Goal: Entertainment & Leisure: Consume media (video, audio)

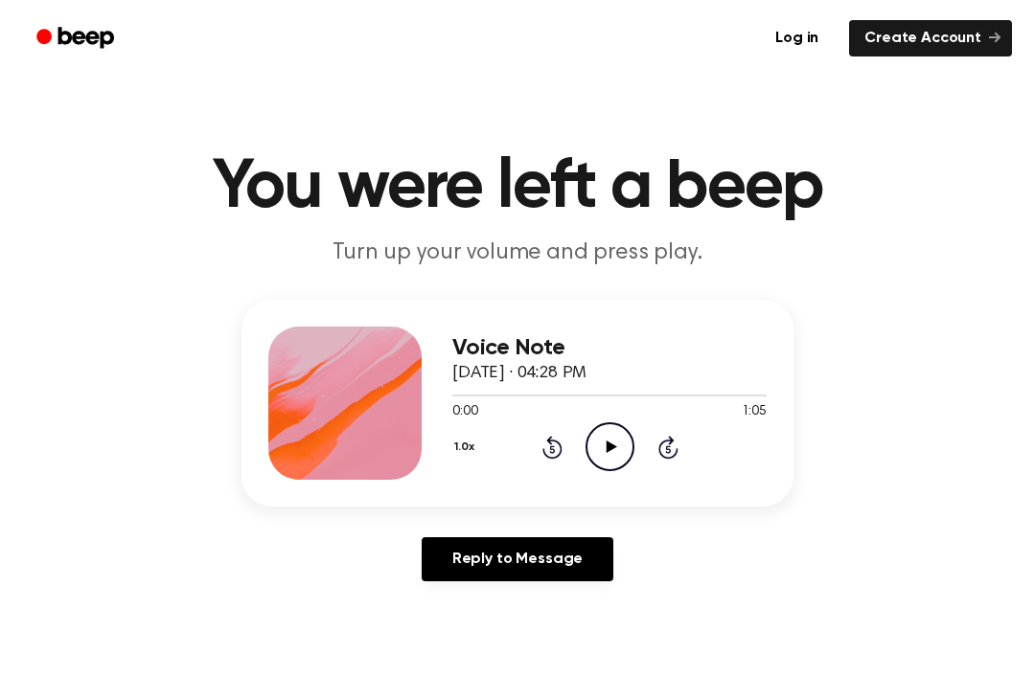
click at [614, 438] on icon "Play Audio" at bounding box center [609, 446] width 49 height 49
click at [541, 456] on icon "Rewind 5 seconds" at bounding box center [551, 447] width 21 height 25
click at [600, 447] on icon "Play Audio" at bounding box center [609, 446] width 49 height 49
click at [547, 446] on icon "Rewind 5 seconds" at bounding box center [551, 447] width 21 height 25
click at [543, 440] on icon "Rewind 5 seconds" at bounding box center [551, 447] width 21 height 25
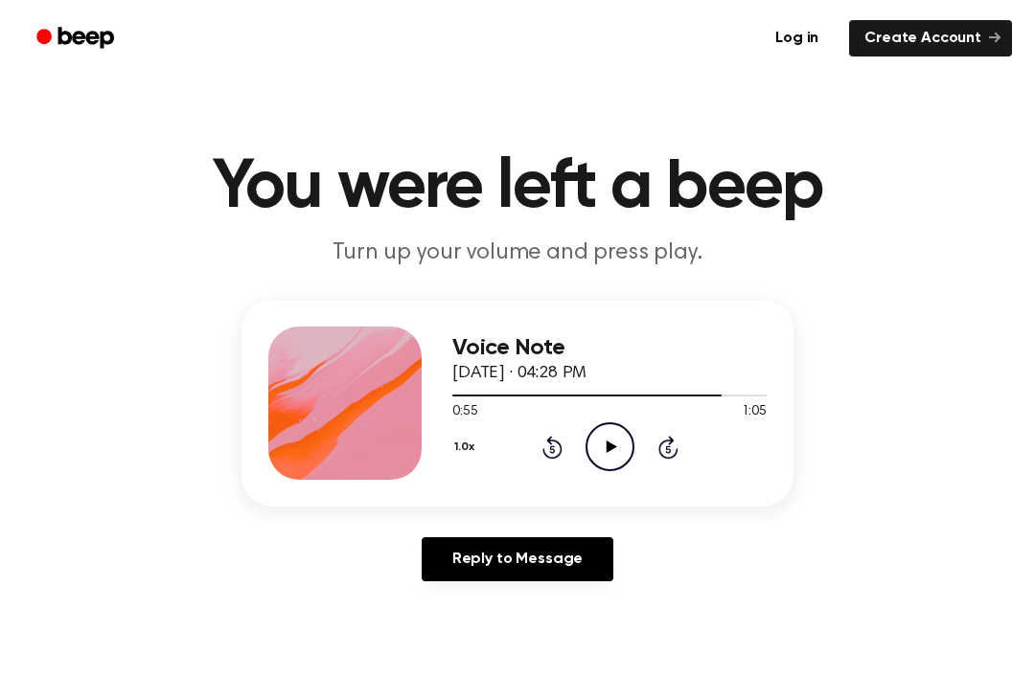
click at [555, 454] on icon "Rewind 5 seconds" at bounding box center [551, 447] width 21 height 25
click at [617, 448] on icon "Play Audio" at bounding box center [609, 446] width 49 height 49
click at [614, 399] on div at bounding box center [609, 394] width 314 height 15
click at [619, 453] on icon "Play Audio" at bounding box center [609, 446] width 49 height 49
click at [559, 449] on icon "Rewind 5 seconds" at bounding box center [551, 447] width 21 height 25
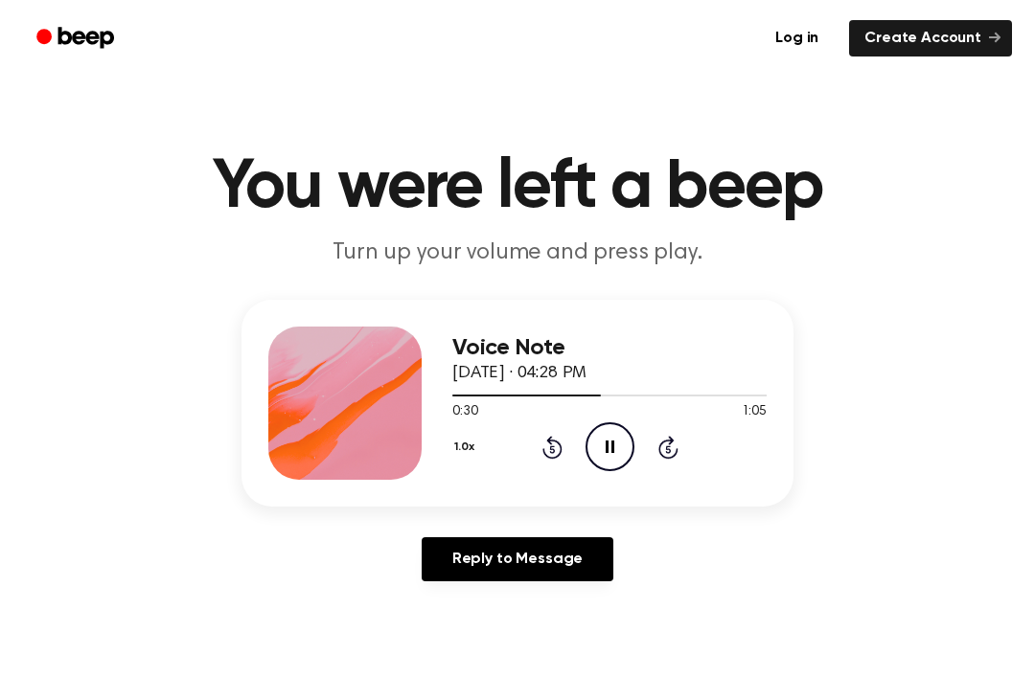
click at [543, 448] on icon at bounding box center [552, 447] width 20 height 23
click at [671, 447] on icon "Skip 5 seconds" at bounding box center [667, 447] width 21 height 25
click at [685, 439] on div "1.0x Rewind 5 seconds Pause Audio Skip 5 seconds" at bounding box center [609, 446] width 314 height 49
click at [676, 442] on icon "Skip 5 seconds" at bounding box center [667, 447] width 21 height 25
click at [678, 444] on div "1.0x Rewind 5 seconds Pause Audio Skip 5 seconds" at bounding box center [609, 446] width 314 height 49
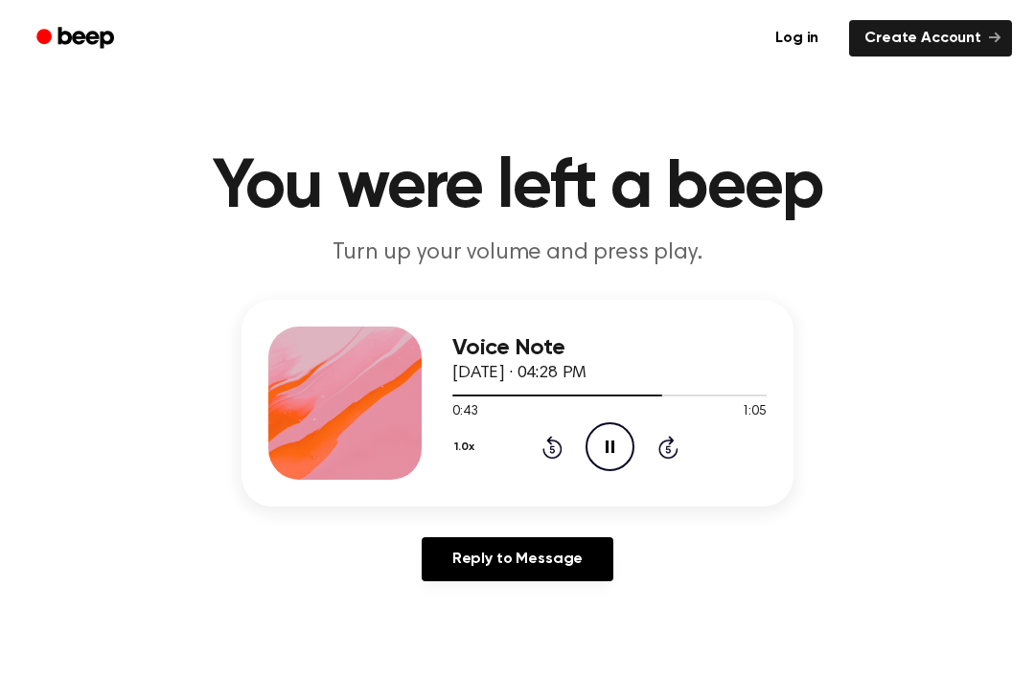
click at [691, 461] on div "1.0x Rewind 5 seconds Pause Audio Skip 5 seconds" at bounding box center [609, 446] width 314 height 49
click at [673, 442] on icon at bounding box center [668, 447] width 20 height 23
click at [675, 450] on icon at bounding box center [668, 447] width 20 height 23
click at [676, 447] on icon "Skip 5 seconds" at bounding box center [667, 447] width 21 height 25
click at [674, 454] on icon at bounding box center [668, 447] width 20 height 23
